Goal: Transaction & Acquisition: Purchase product/service

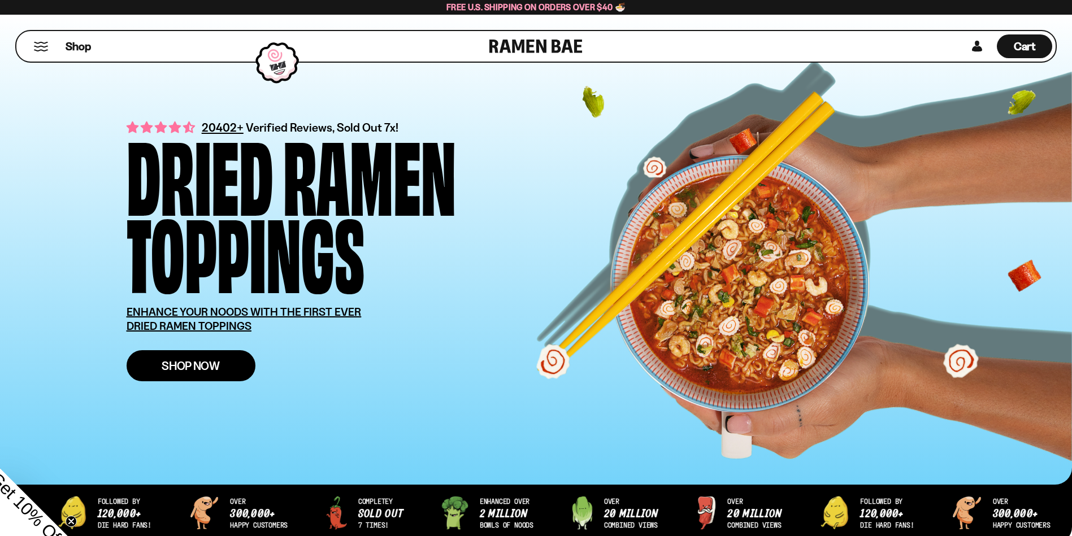
click at [187, 362] on span "Shop Now" at bounding box center [191, 366] width 58 height 12
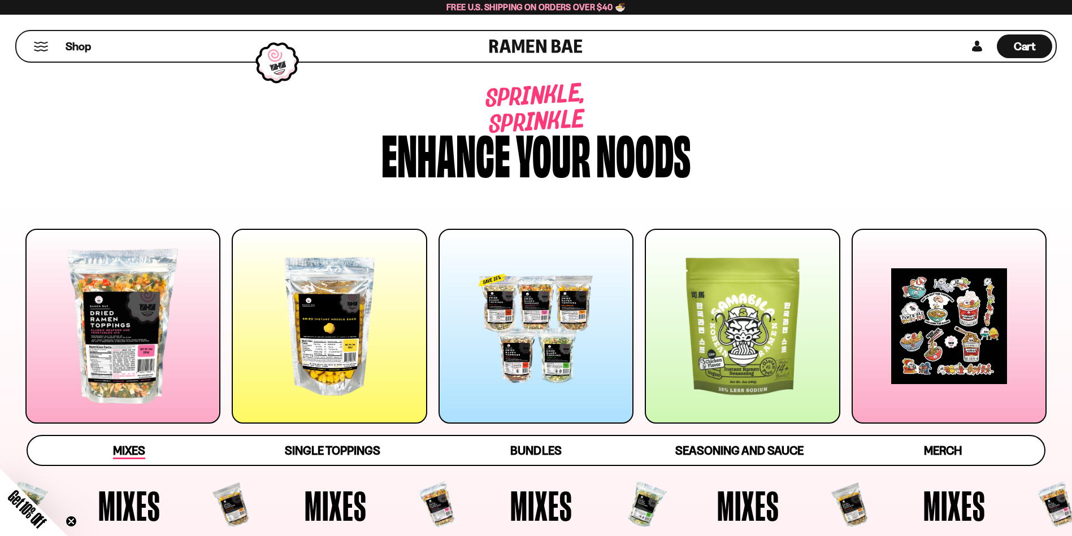
click at [121, 451] on span "Mixes" at bounding box center [129, 452] width 32 height 16
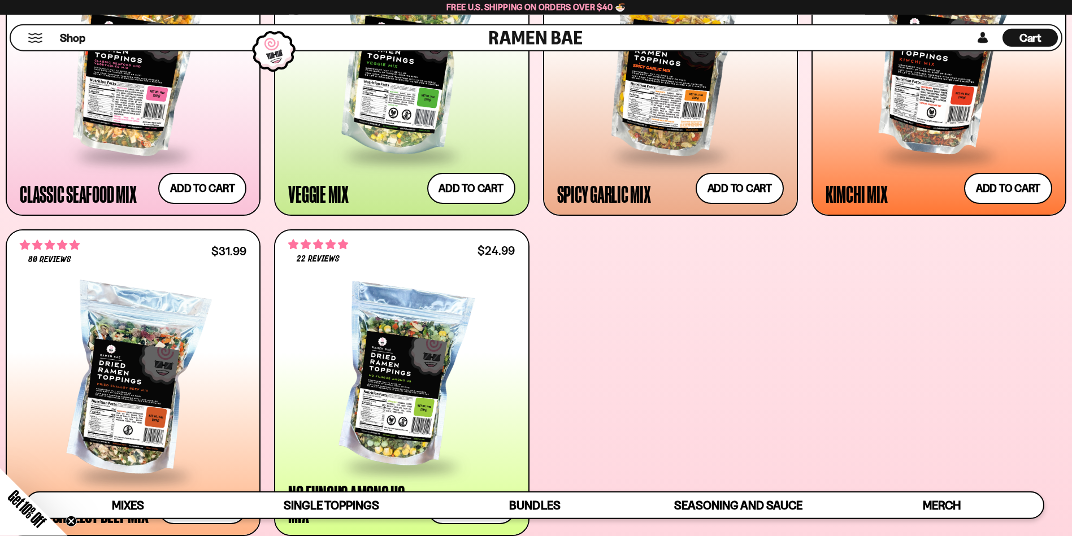
scroll to position [691, 0]
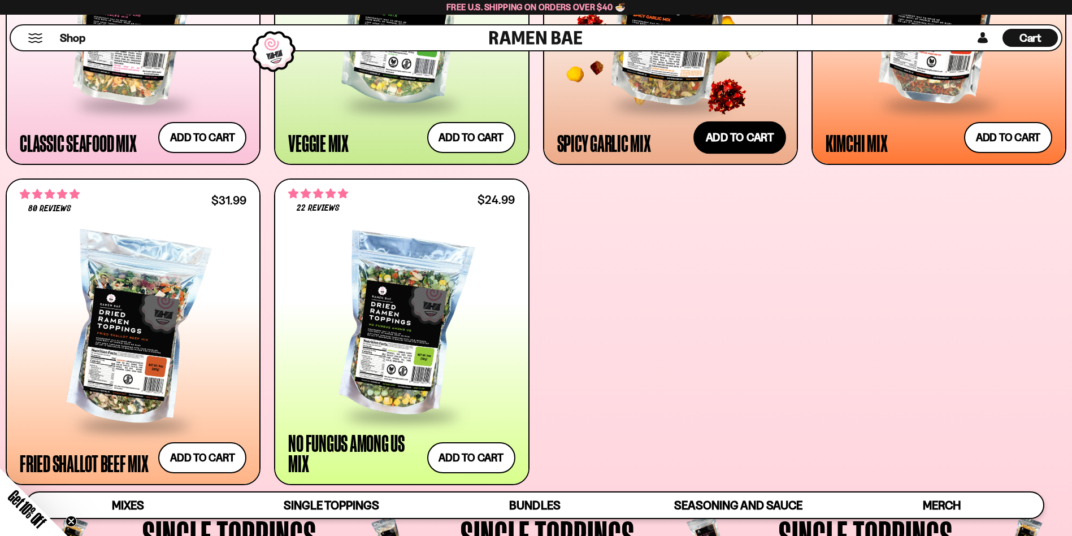
click at [753, 135] on button "Add to cart Add ― Regular price $25.99 Regular price Sale price $25.99 Unit pri…" at bounding box center [739, 137] width 93 height 33
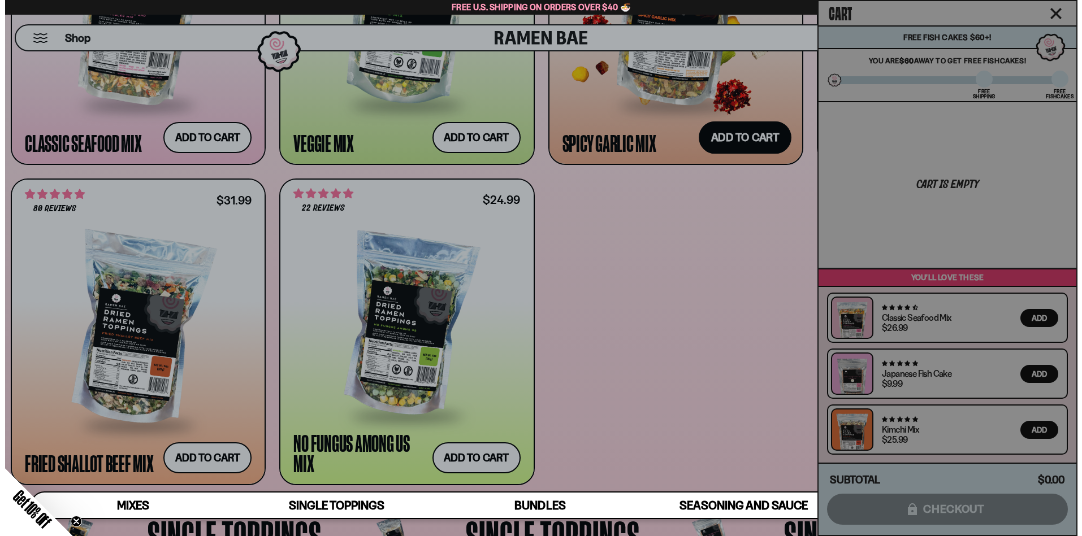
scroll to position [692, 0]
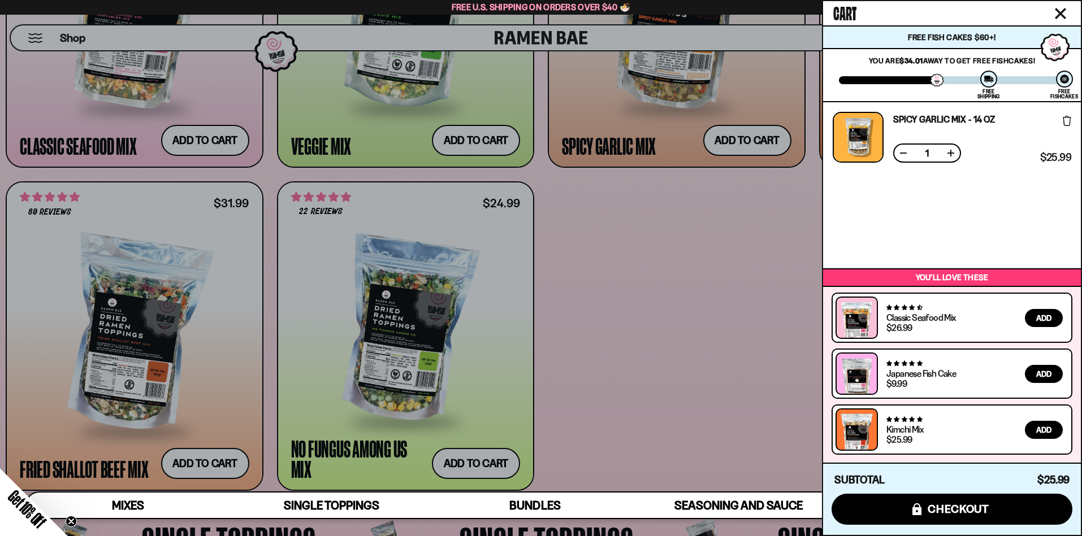
click at [950, 153] on button at bounding box center [950, 152] width 11 height 11
click at [1037, 317] on span "Add" at bounding box center [1043, 318] width 15 height 8
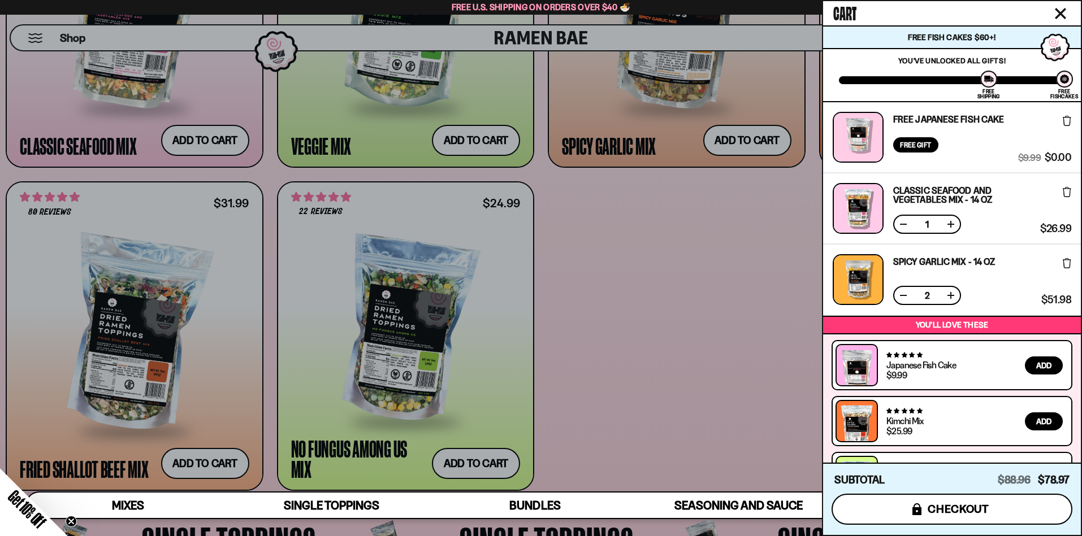
click at [947, 509] on span "checkout" at bounding box center [958, 509] width 62 height 12
